Goal: Information Seeking & Learning: Learn about a topic

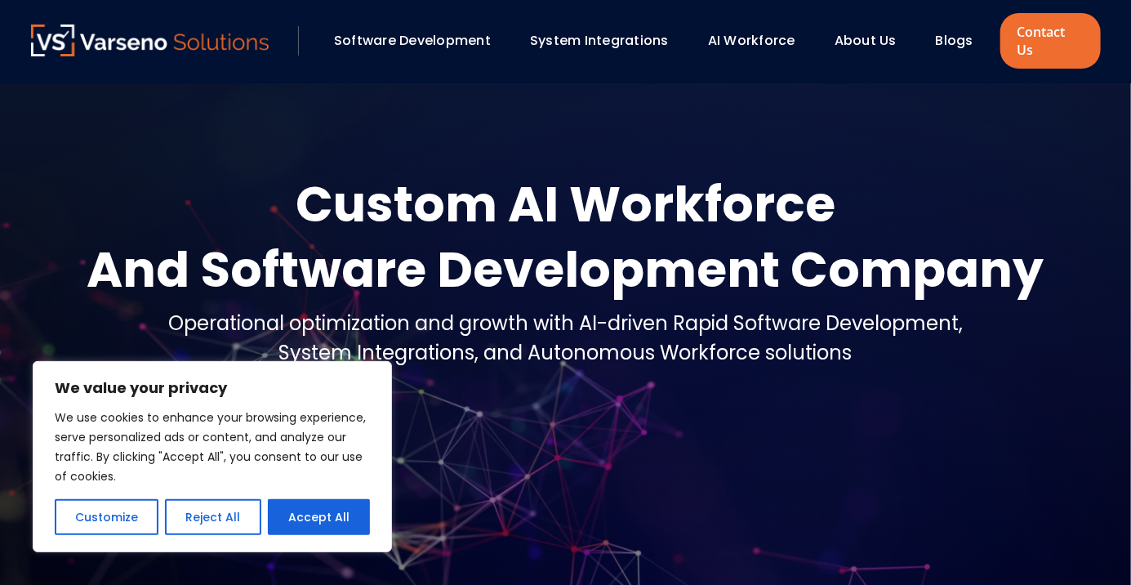
click at [612, 34] on link "System Integrations" at bounding box center [599, 40] width 139 height 19
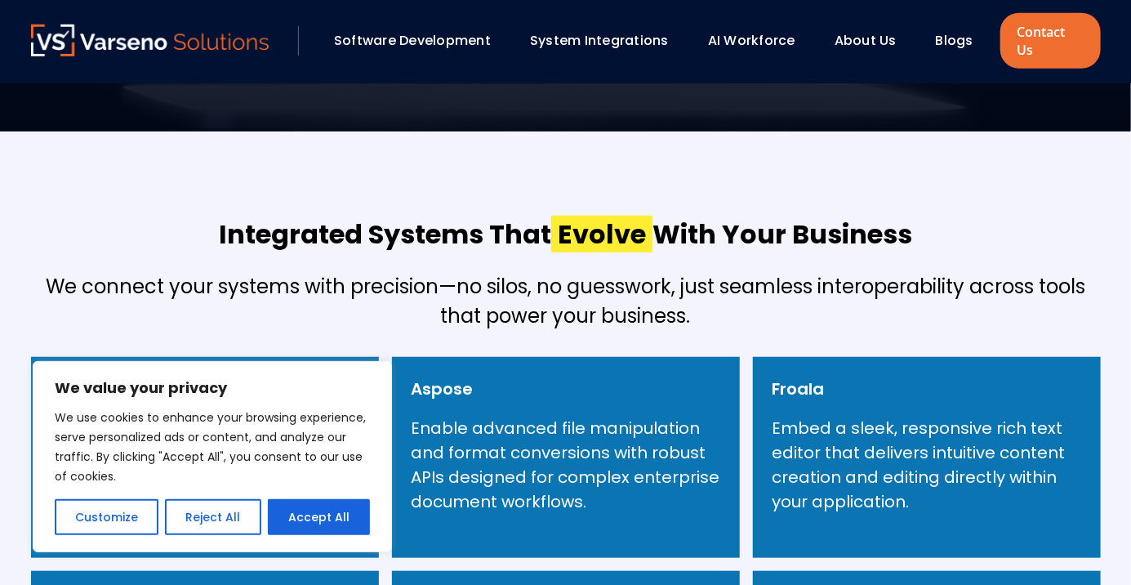
scroll to position [473, 0]
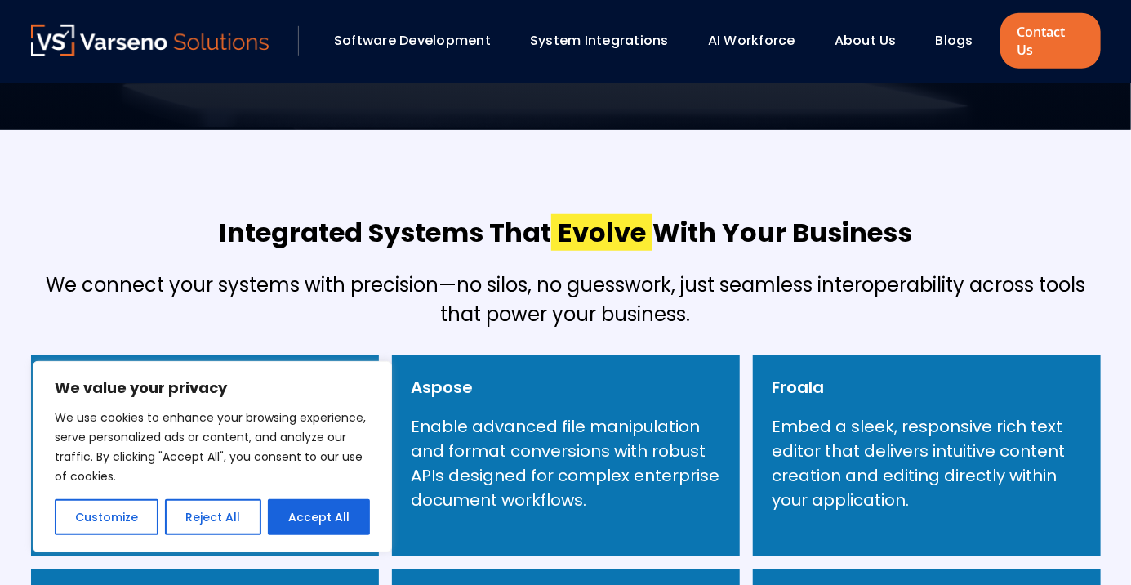
click at [225, 519] on button "Reject All" at bounding box center [213, 517] width 96 height 36
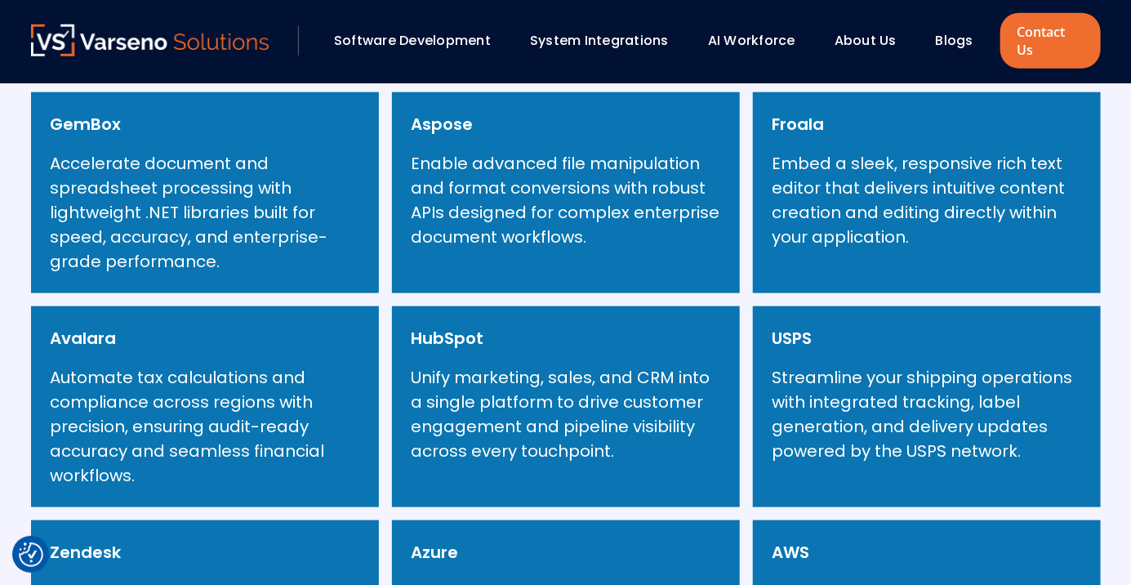
scroll to position [691, 0]
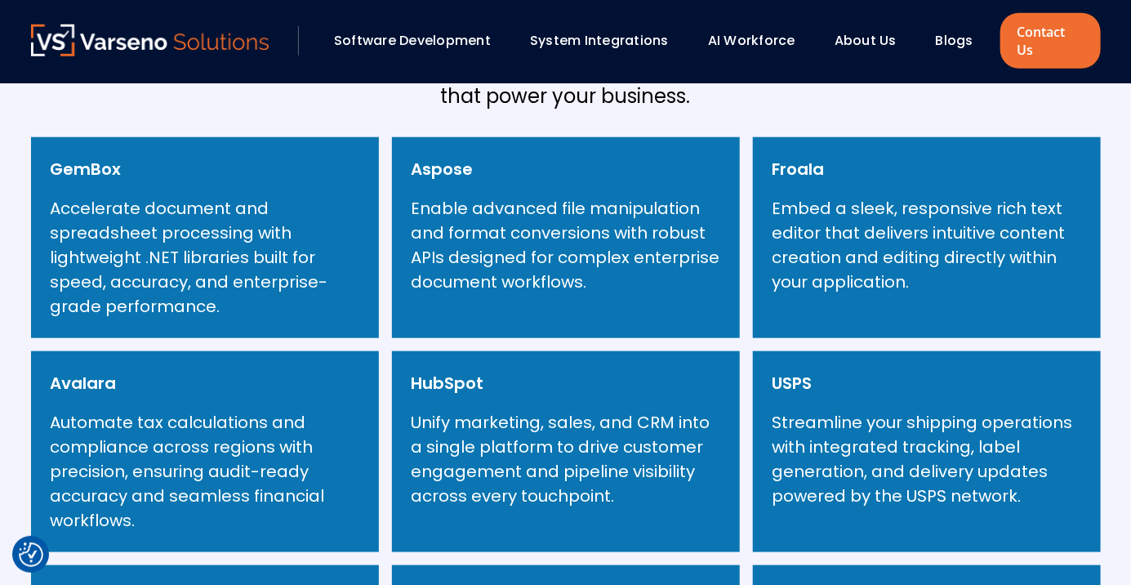
click at [458, 508] on p "Unify marketing, sales, and CRM into a single platform to drive customer engage…" at bounding box center [566, 459] width 309 height 98
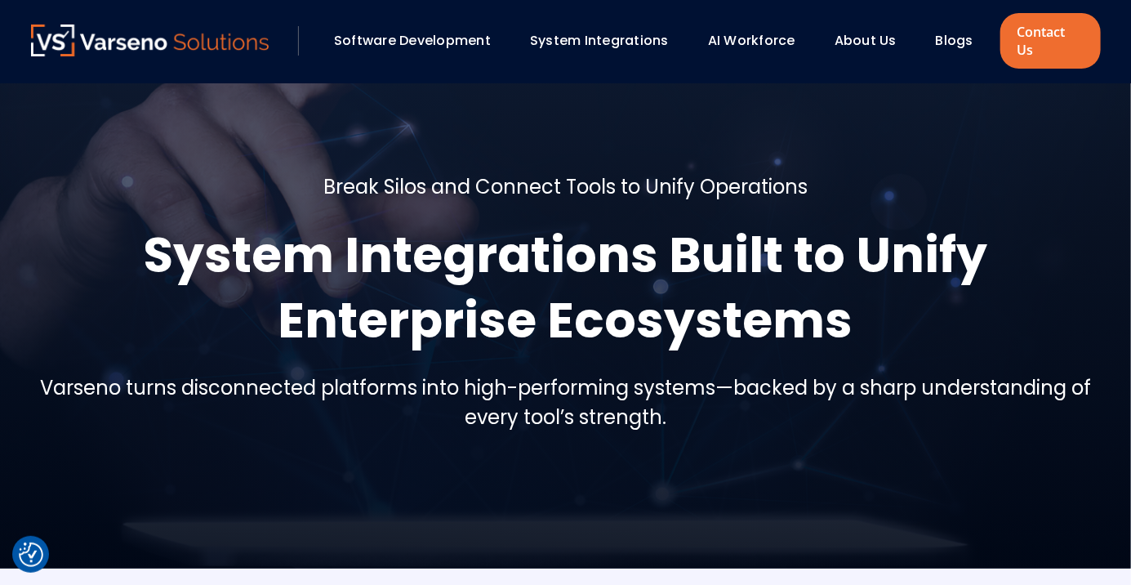
scroll to position [0, 0]
